Goal: Check status: Check status

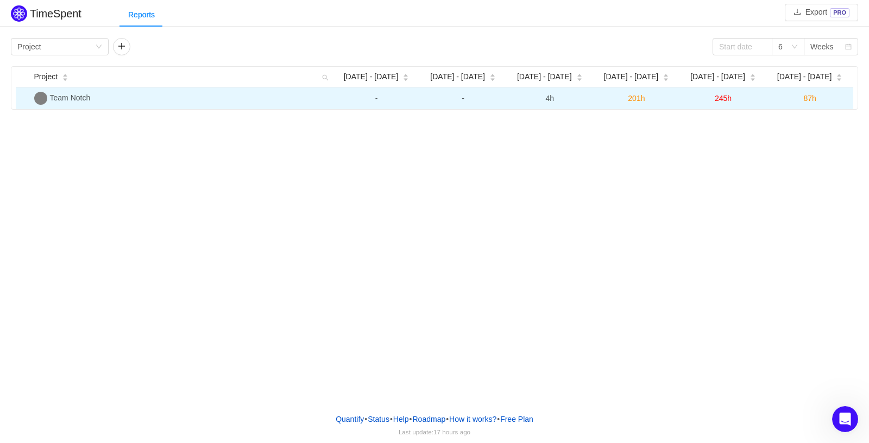
click at [71, 100] on span "Team Notch" at bounding box center [70, 97] width 41 height 9
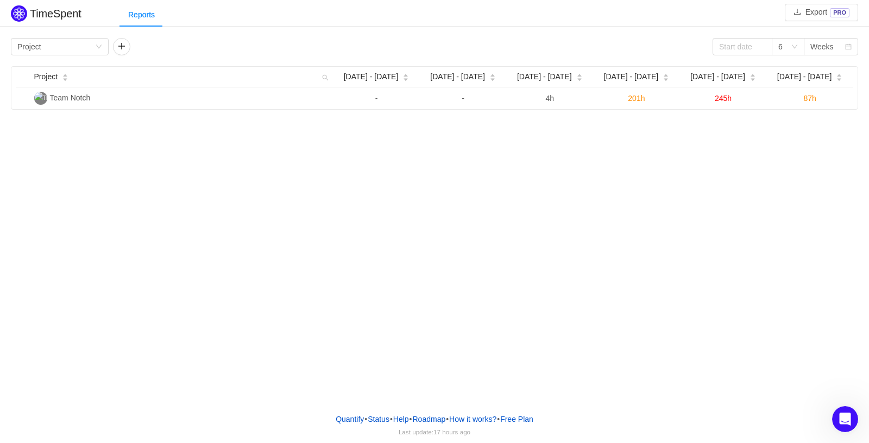
click at [557, 220] on div "TimeSpent Export PRO Reports Group by Project 6 Weeks Project Aug [DATE] - [DAT…" at bounding box center [434, 202] width 869 height 405
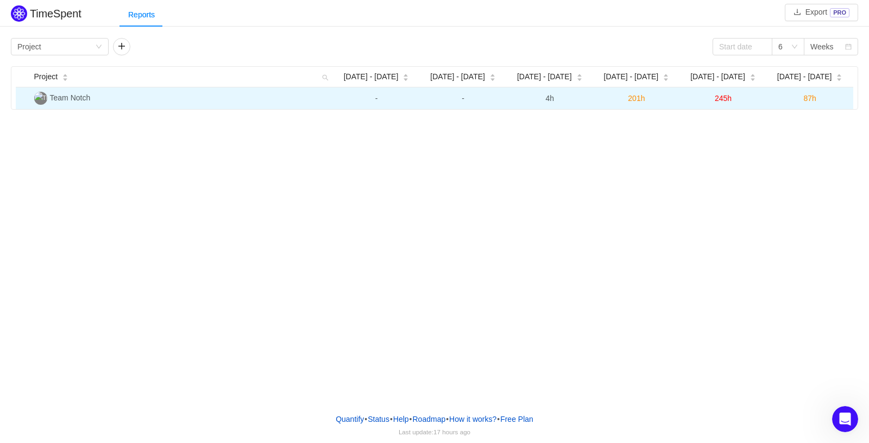
click at [77, 93] on span "Team Notch" at bounding box center [70, 97] width 41 height 9
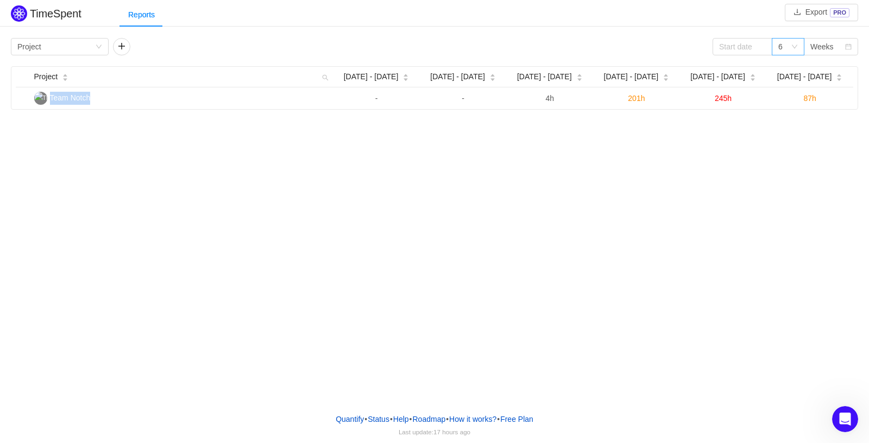
click at [790, 46] on div "6" at bounding box center [784, 47] width 12 height 16
click at [787, 122] on li "12" at bounding box center [788, 120] width 33 height 17
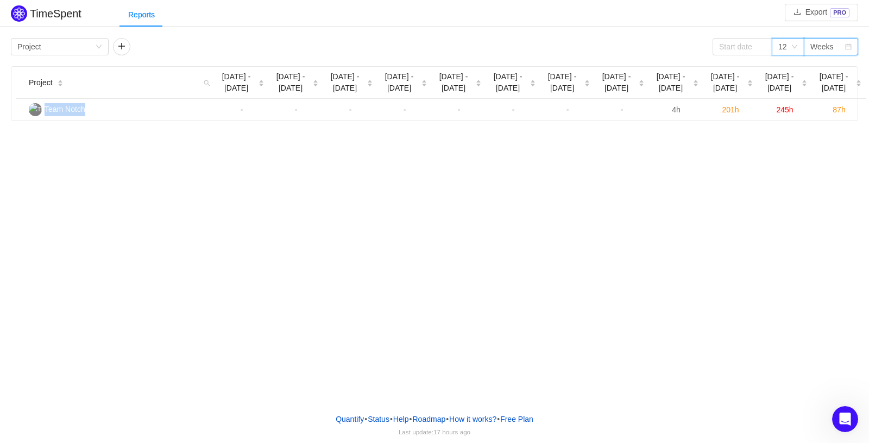
click at [830, 46] on div "Weeks" at bounding box center [821, 47] width 23 height 16
click at [697, 204] on div "TimeSpent Export PRO Reports Group by Project 12 Weeks Project Jun [DATE] - [DA…" at bounding box center [434, 202] width 869 height 405
